Goal: Contribute content: Add original content to the website for others to see

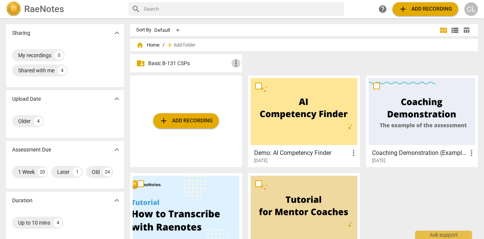
click at [232, 62] on span "more_vert" at bounding box center [236, 63] width 9 height 9
click at [75, 127] on div at bounding box center [242, 119] width 484 height 239
click at [163, 64] on p "Basic B-131 CSPs" at bounding box center [189, 63] width 83 height 8
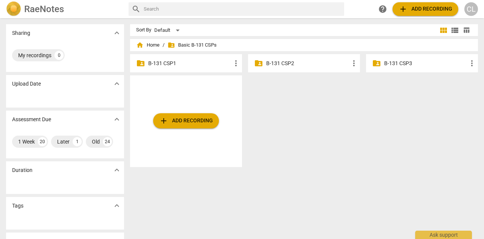
click at [394, 64] on p "B-131 CSP3" at bounding box center [425, 63] width 83 height 8
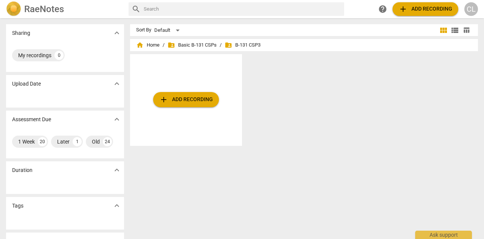
click at [248, 43] on span "folder_shared B-131 CSP3" at bounding box center [243, 45] width 36 height 8
click at [201, 94] on button "add Add recording" at bounding box center [186, 99] width 66 height 15
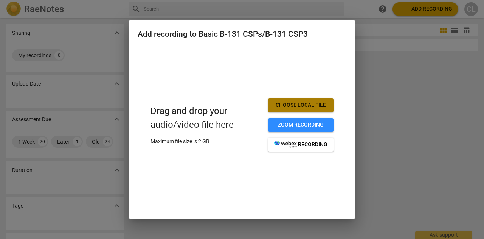
click at [278, 109] on button "Choose local file" at bounding box center [300, 105] width 65 height 14
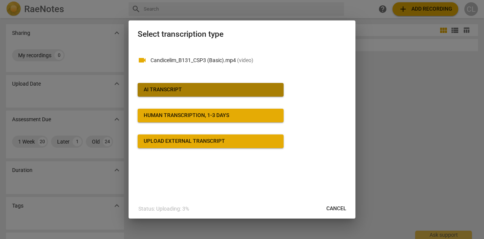
click at [223, 89] on span "AI Transcript" at bounding box center [211, 90] width 134 height 8
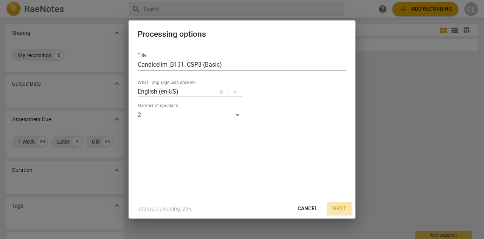
click at [341, 208] on span "Next" at bounding box center [340, 209] width 14 height 8
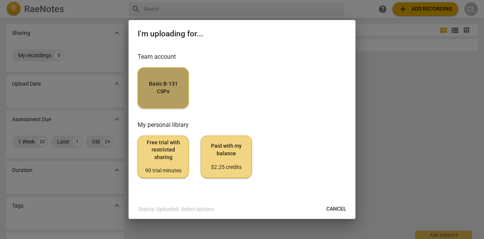
click at [169, 90] on span "Basic B-131 CSPs" at bounding box center [163, 87] width 38 height 15
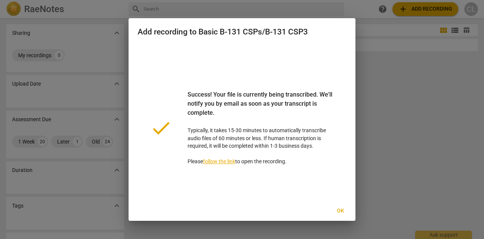
click at [384, 101] on div at bounding box center [242, 119] width 484 height 239
